Goal: Task Accomplishment & Management: Use online tool/utility

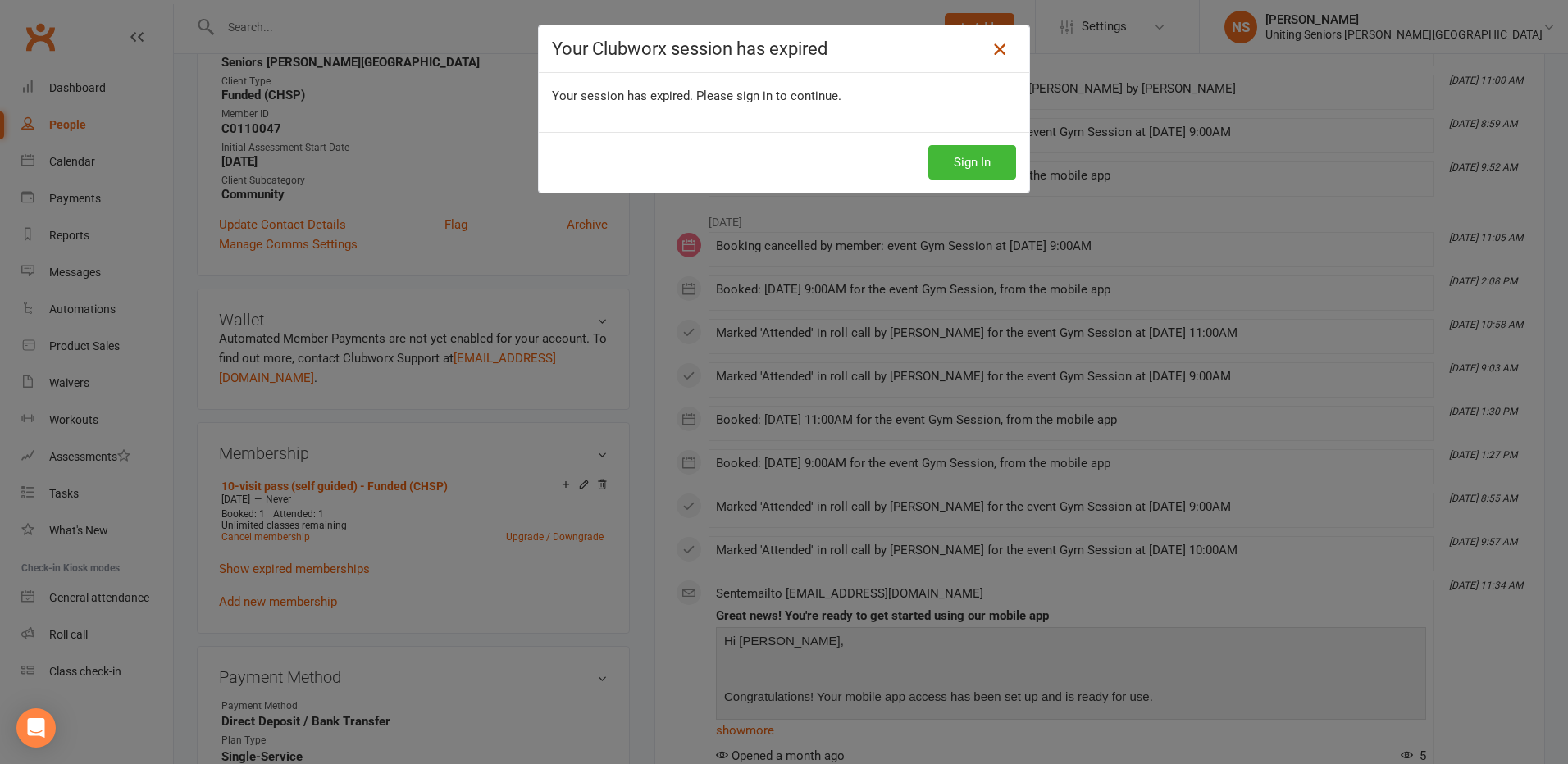
click at [998, 41] on icon at bounding box center [999, 49] width 19 height 19
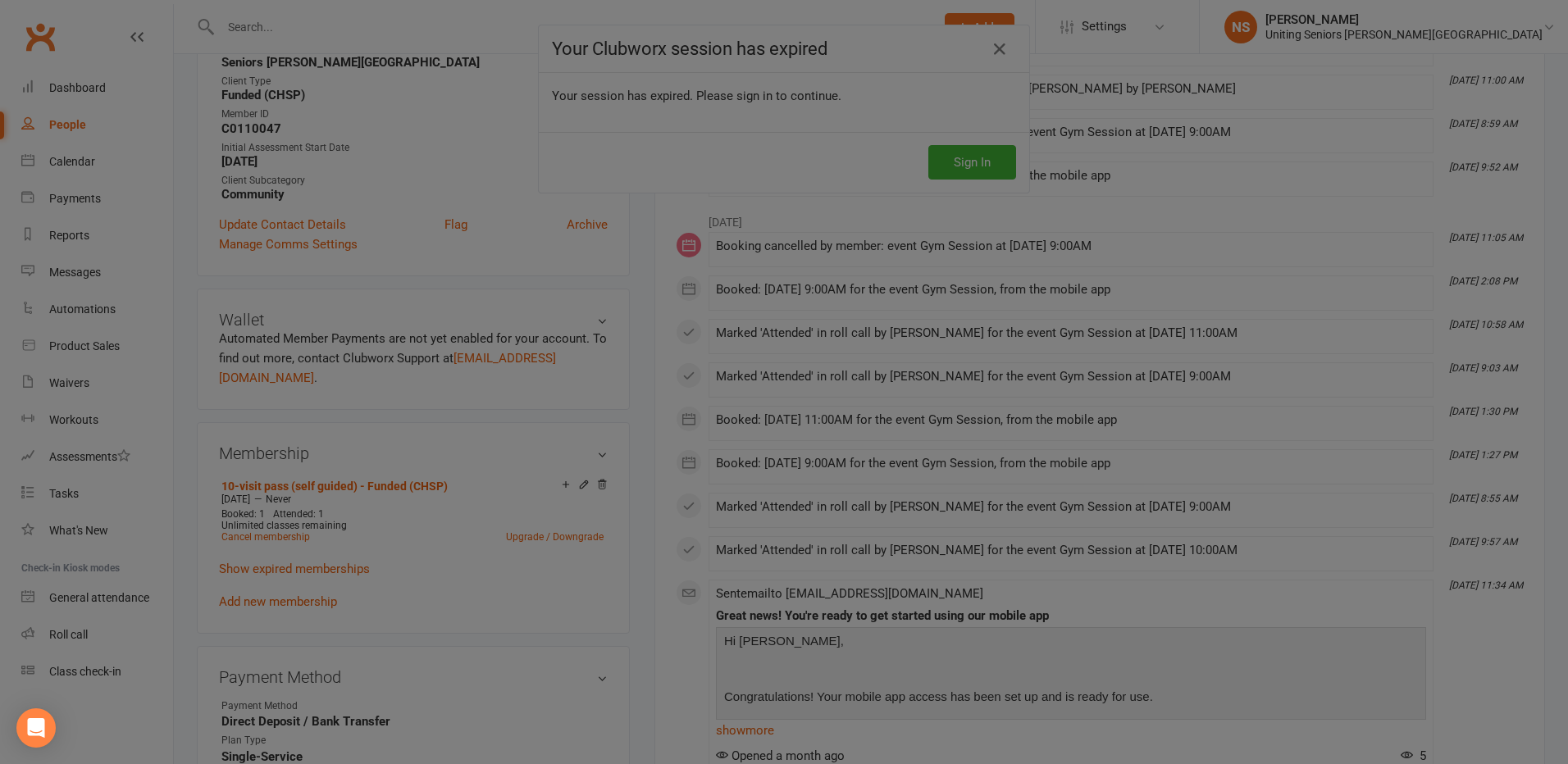
click at [70, 89] on div at bounding box center [784, 382] width 1568 height 764
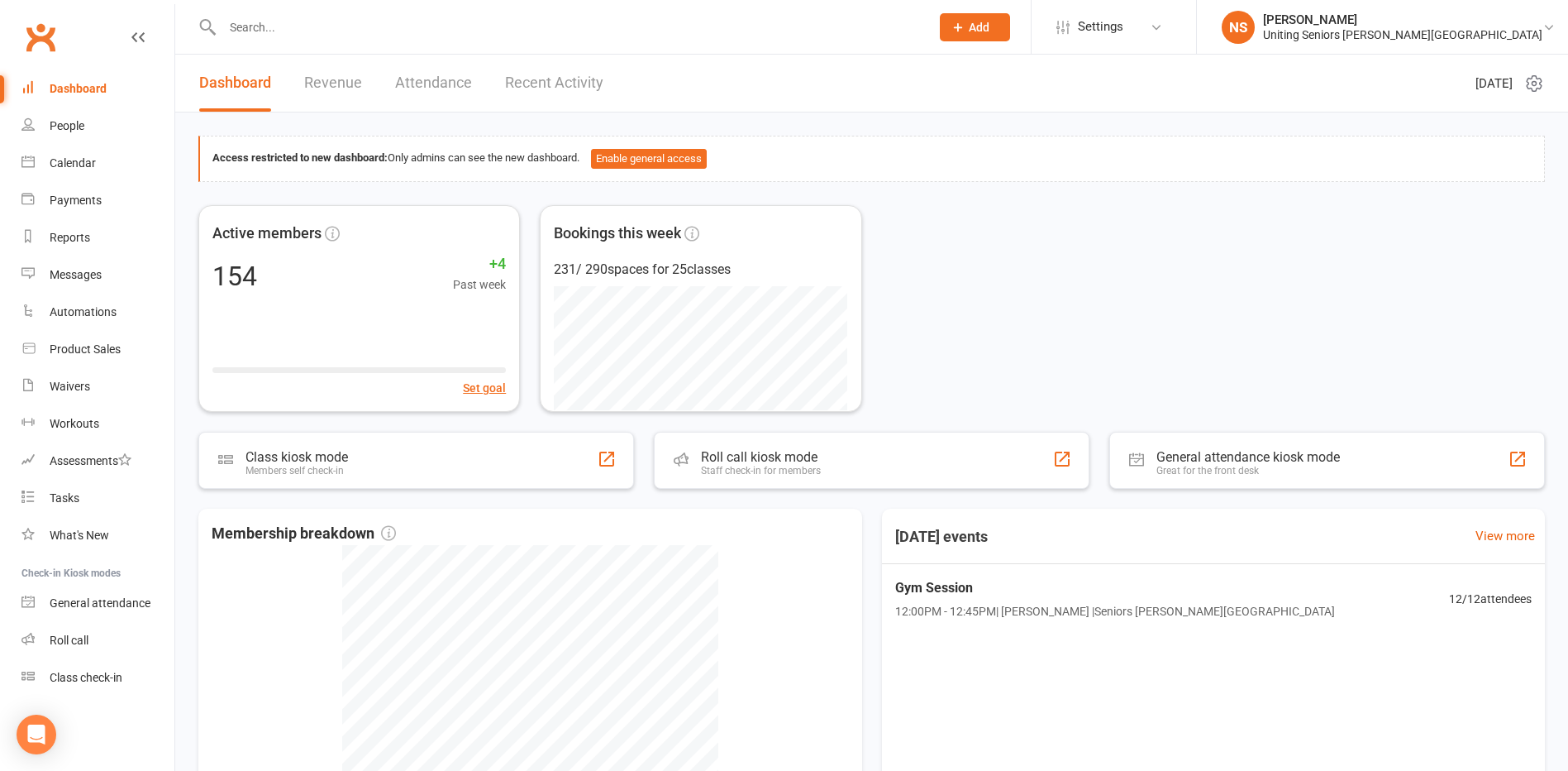
click at [255, 17] on input "text" at bounding box center [567, 27] width 701 height 23
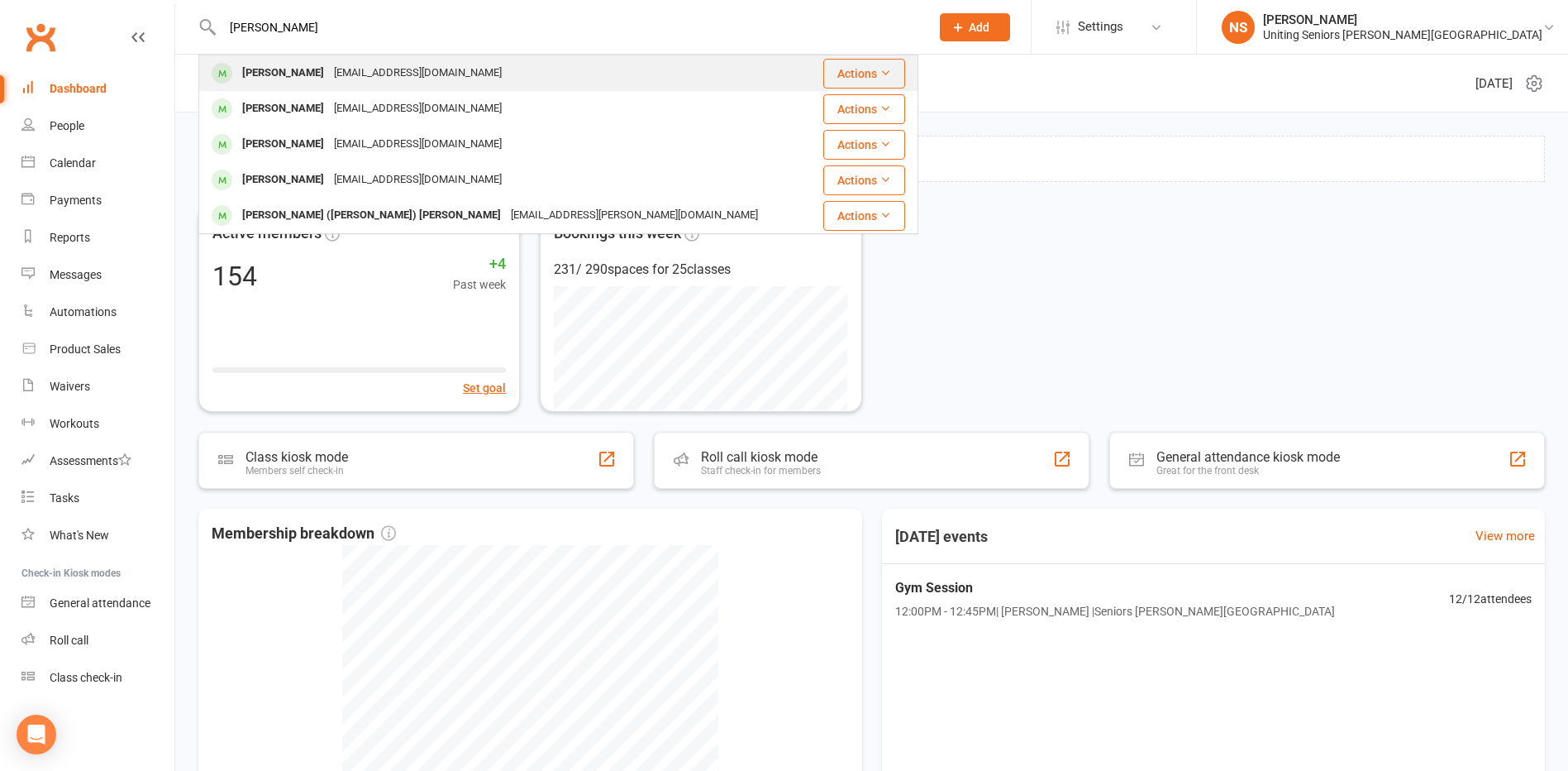
type input "[PERSON_NAME]"
click at [281, 70] on div "[PERSON_NAME]" at bounding box center [283, 73] width 91 height 24
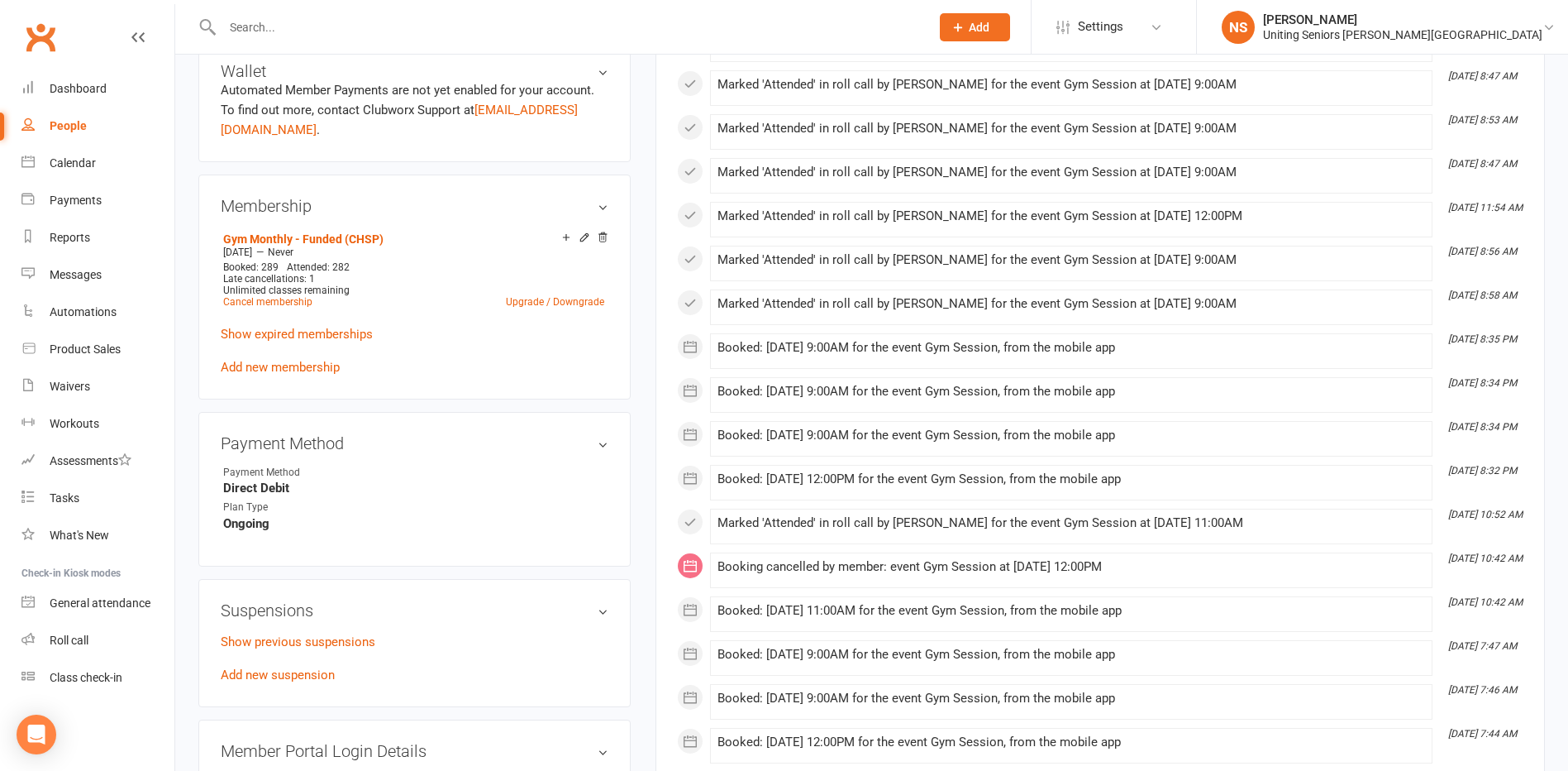
scroll to position [910, 0]
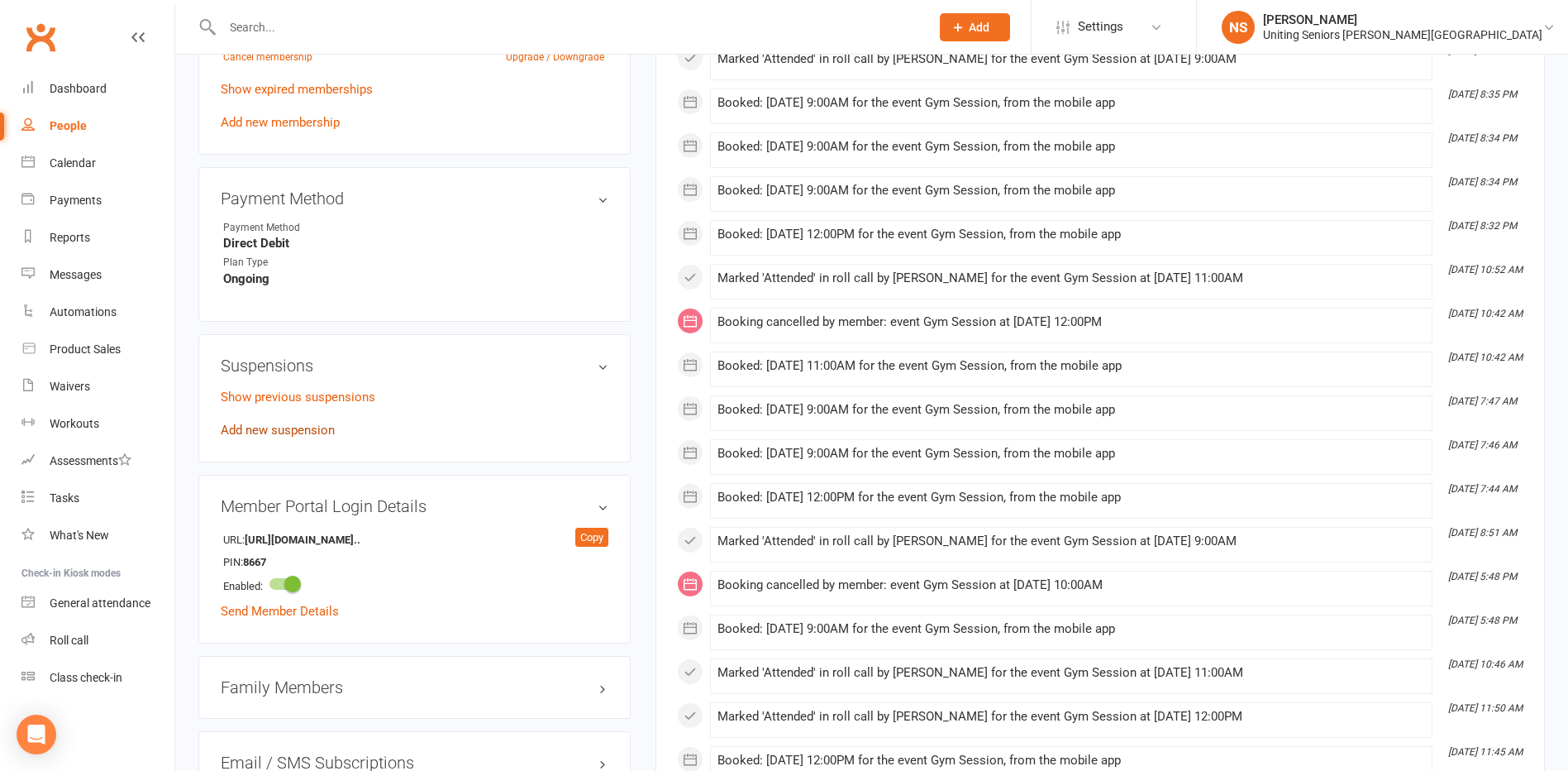
click at [277, 432] on link "Add new suspension" at bounding box center [277, 430] width 114 height 15
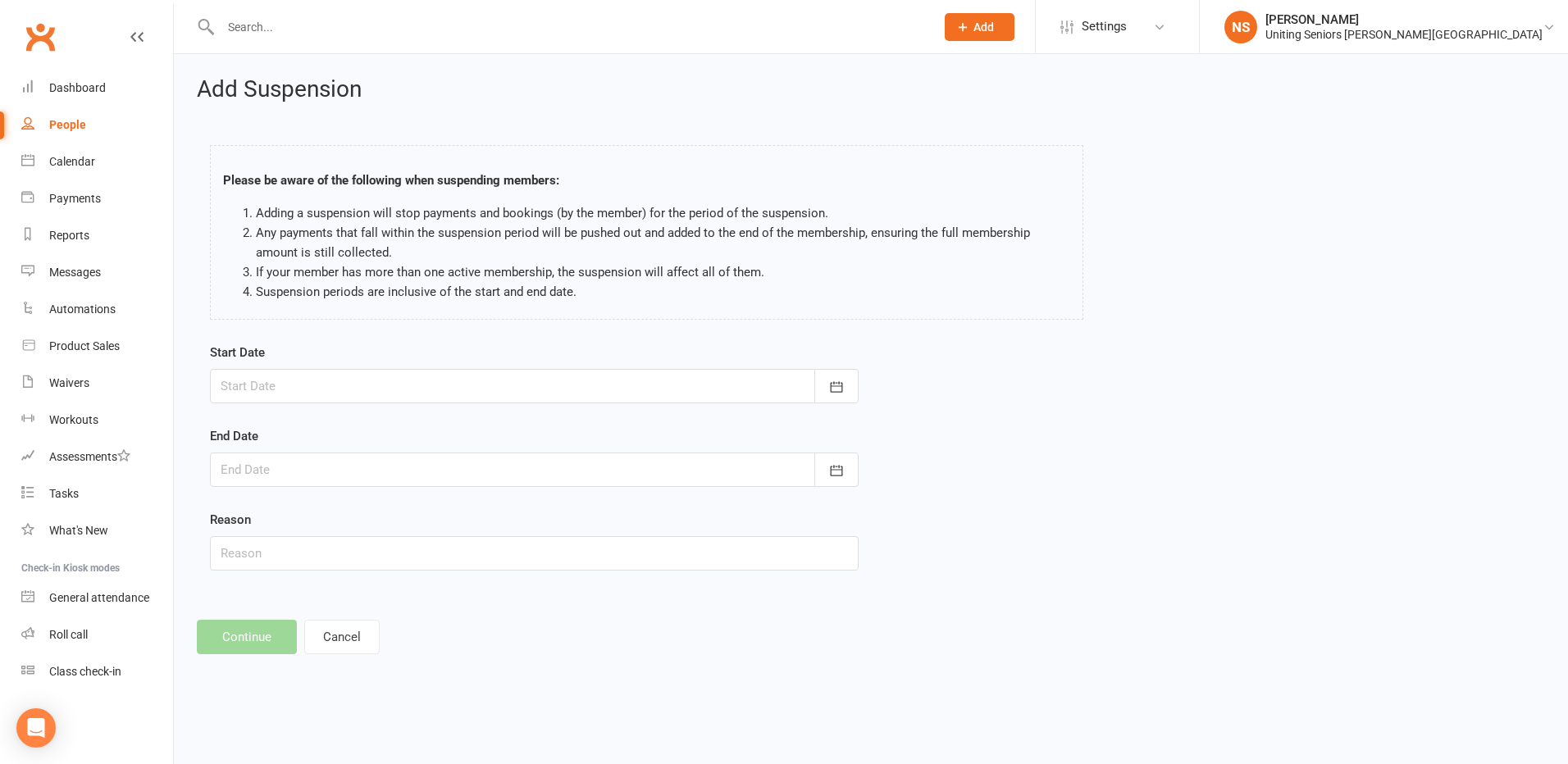
click at [362, 110] on div "Add Suspension Please be aware of the following when suspending members: Adding…" at bounding box center [871, 366] width 1394 height 623
click at [62, 85] on div "Dashboard" at bounding box center [78, 88] width 57 height 13
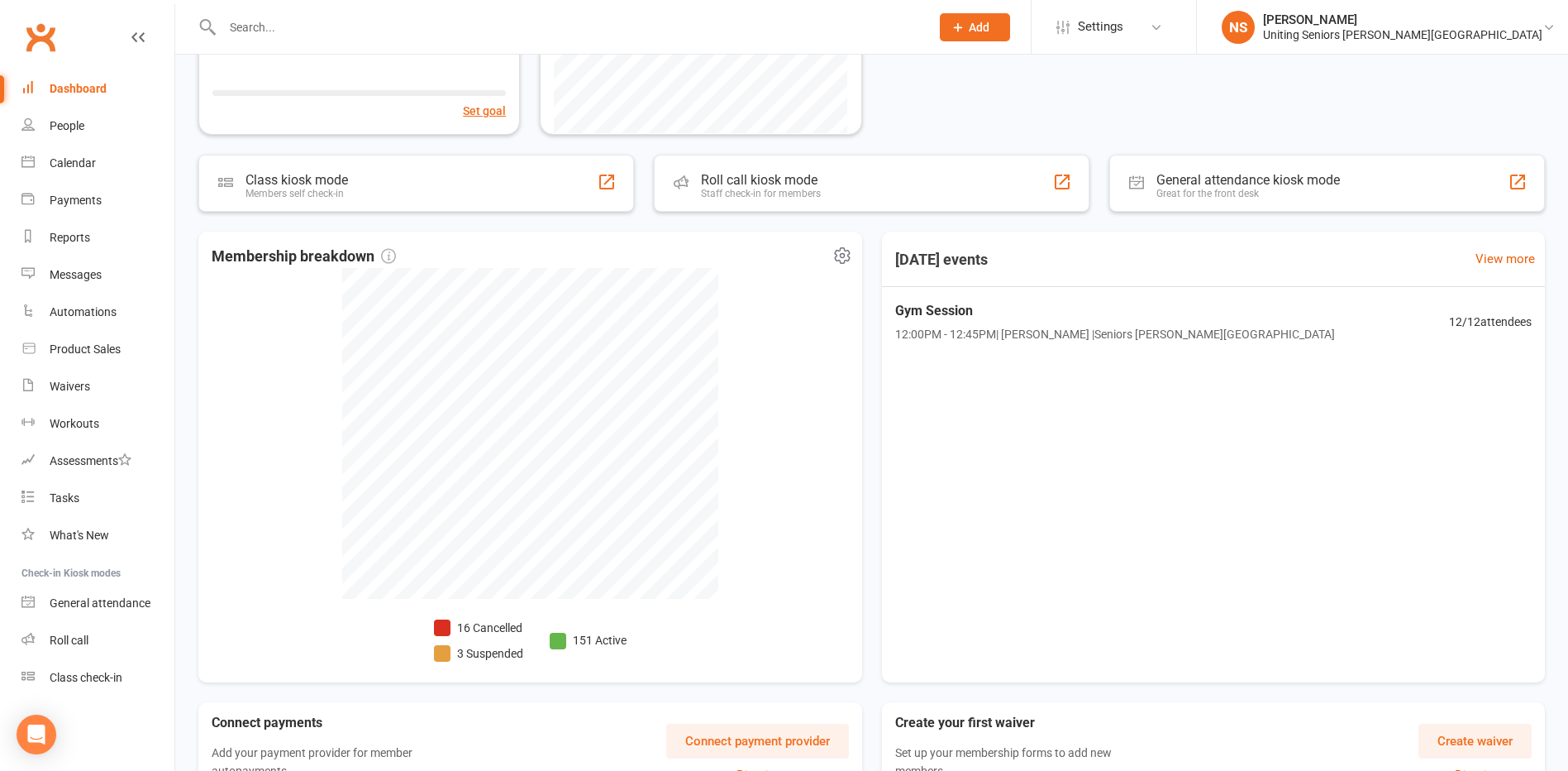
scroll to position [248, 0]
